Goal: Task Accomplishment & Management: Manage account settings

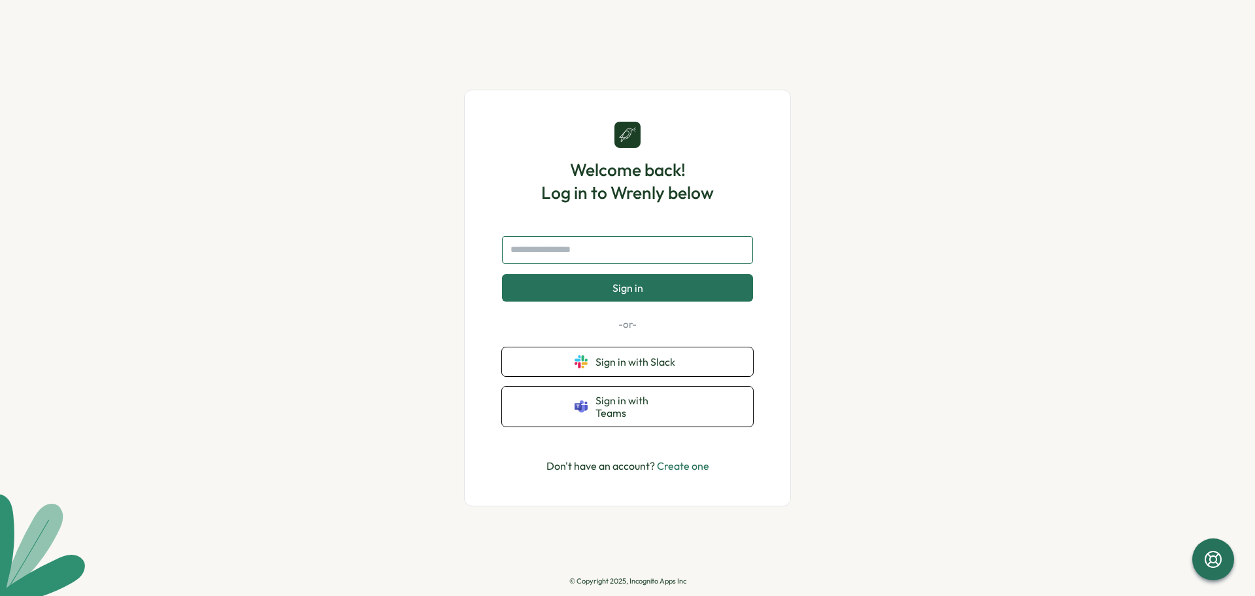
click at [570, 255] on input "text" at bounding box center [627, 249] width 251 height 27
click at [640, 367] on span "Sign in with Slack" at bounding box center [638, 362] width 85 height 12
click at [583, 254] on input "text" at bounding box center [627, 249] width 251 height 27
type input "******"
